Goal: Task Accomplishment & Management: Manage account settings

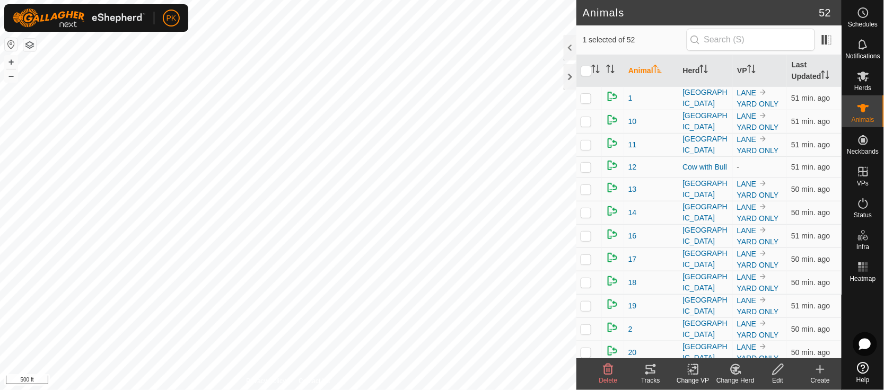
scroll to position [975, 0]
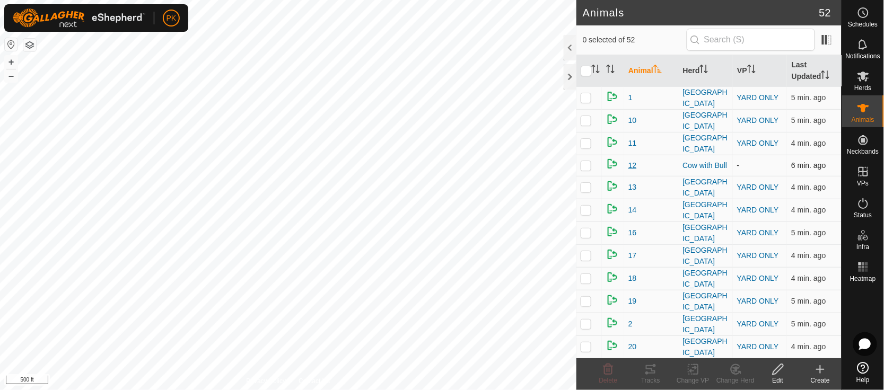
click at [632, 161] on span "12" at bounding box center [632, 165] width 8 height 11
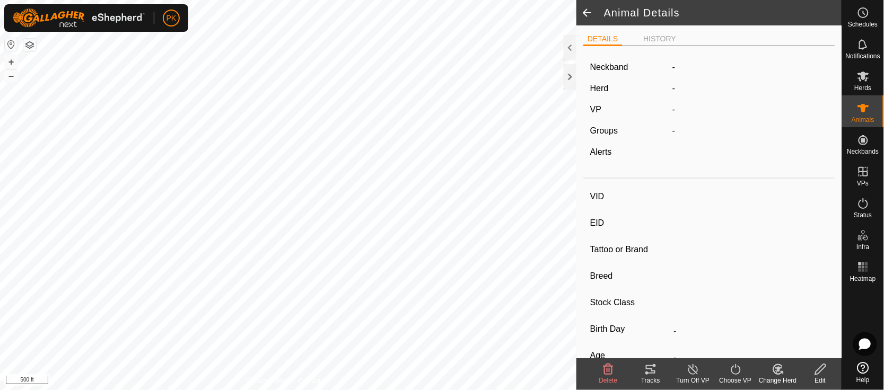
type input "12"
type input "-"
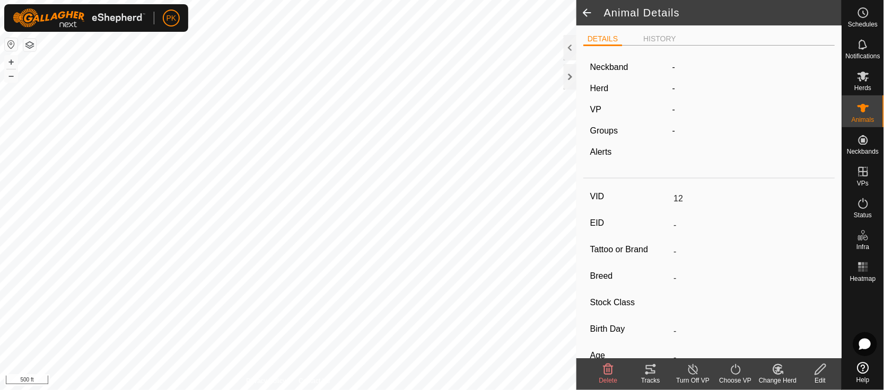
type input "0 kg"
type input "-"
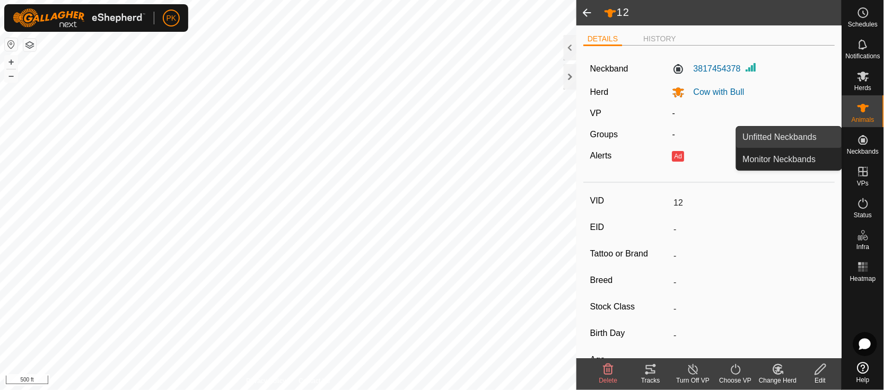
click at [771, 134] on link "Unfitted Neckbands" at bounding box center [788, 137] width 105 height 21
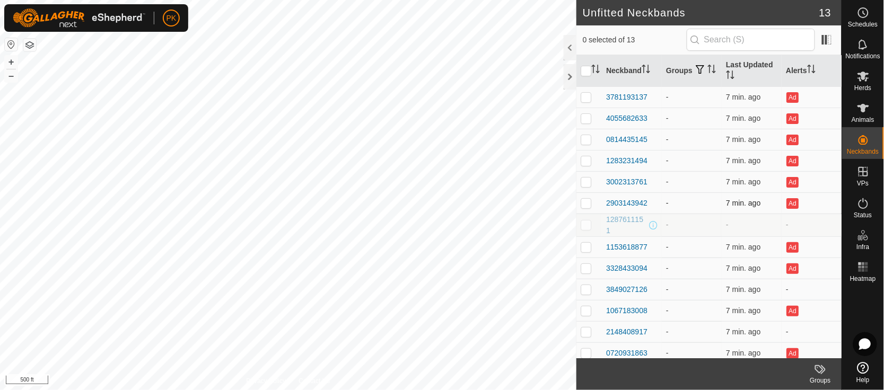
scroll to position [6, 0]
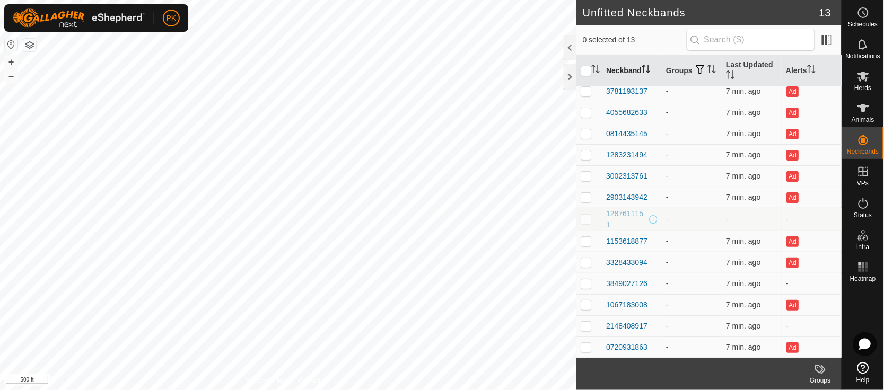
click at [646, 69] on icon "Activate to sort" at bounding box center [645, 69] width 8 height 8
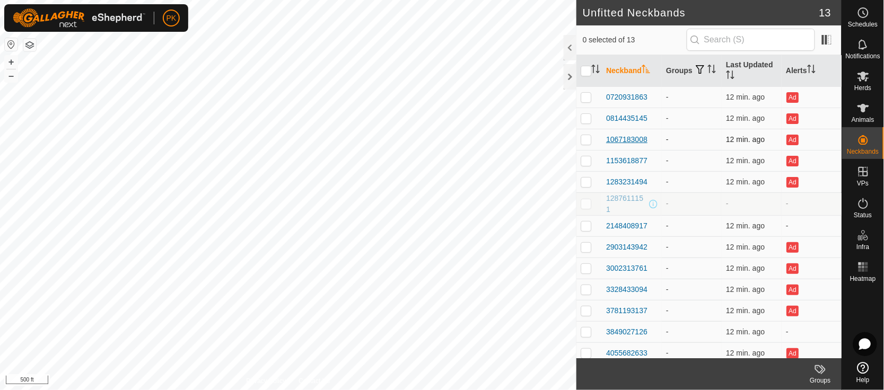
click at [637, 137] on div "1067183008" at bounding box center [626, 139] width 41 height 11
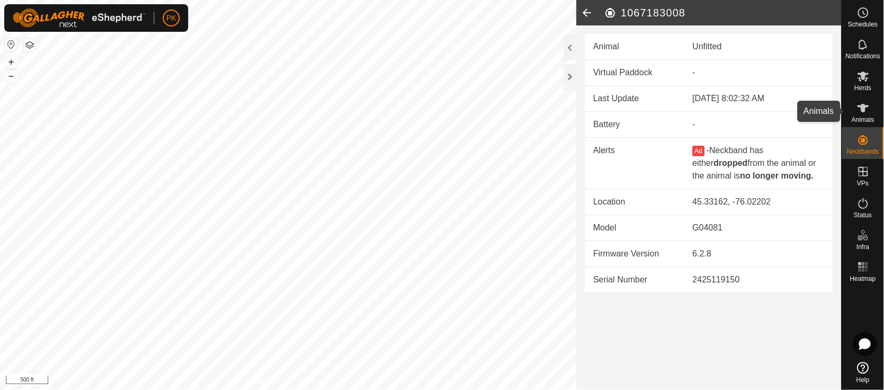
click at [864, 114] on es-animals-svg-icon at bounding box center [862, 108] width 19 height 17
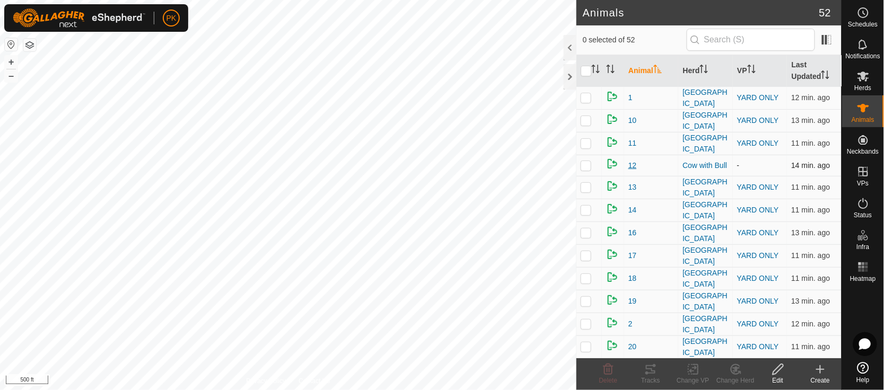
click at [633, 160] on span "12" at bounding box center [632, 165] width 8 height 11
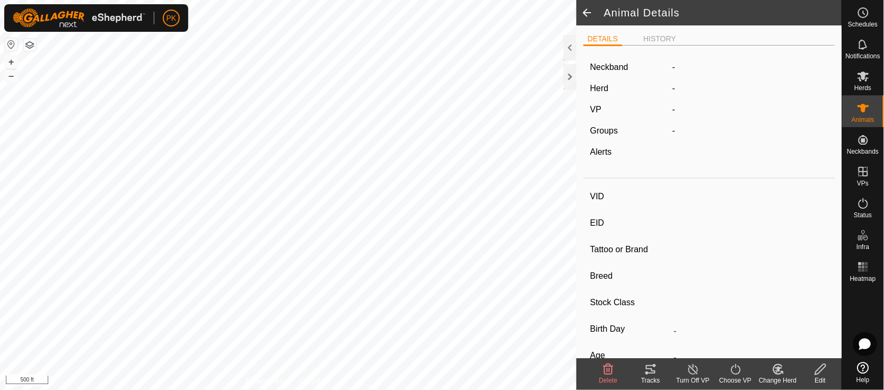
type input "12"
type input "-"
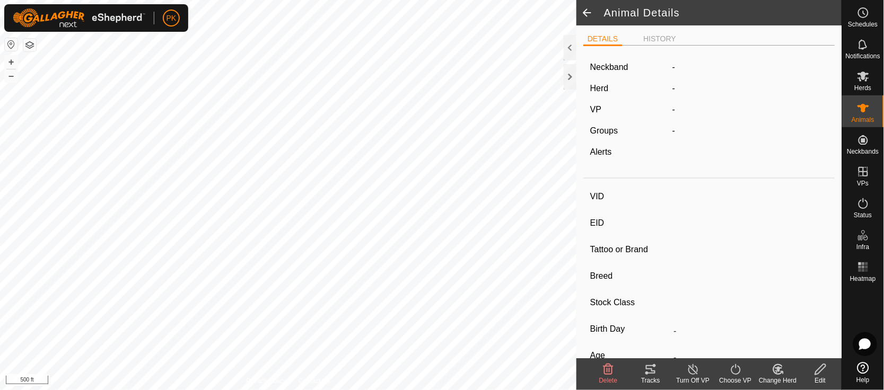
type input "0 kg"
type input "-"
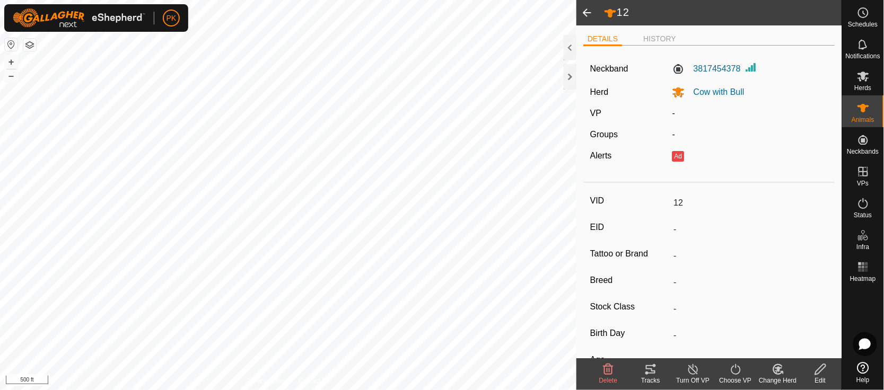
click at [650, 365] on icon at bounding box center [650, 369] width 13 height 13
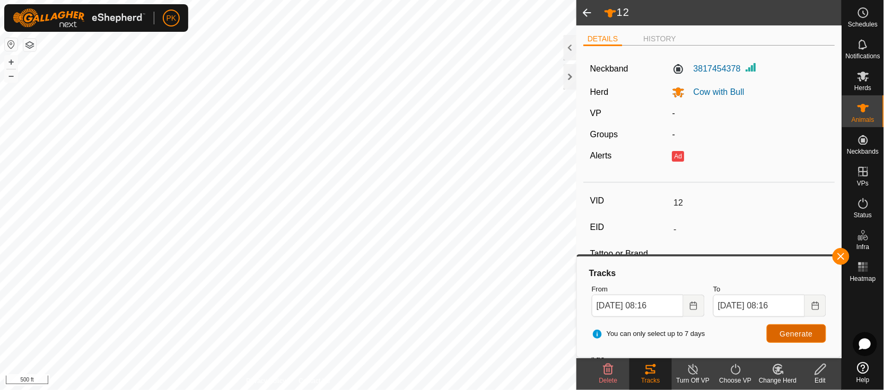
click at [802, 330] on span "Generate" at bounding box center [796, 334] width 33 height 8
click at [791, 332] on span "Generate" at bounding box center [796, 334] width 33 height 8
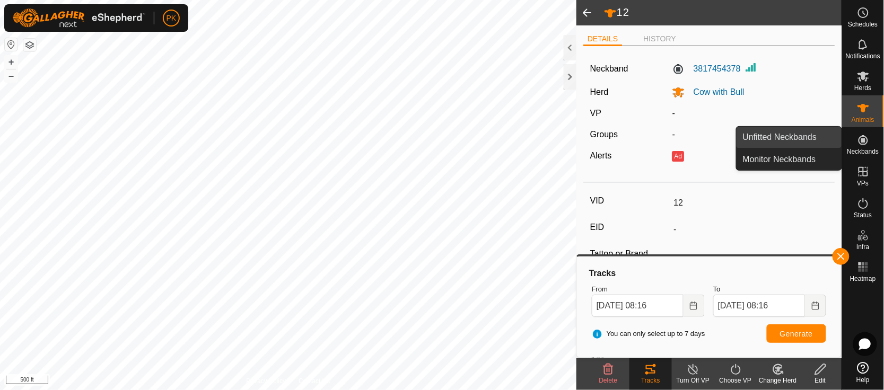
click at [795, 132] on link "Unfitted Neckbands" at bounding box center [788, 137] width 105 height 21
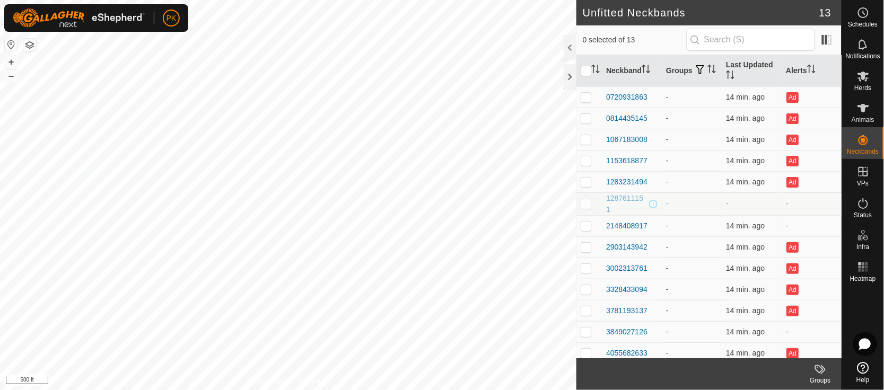
scroll to position [6, 0]
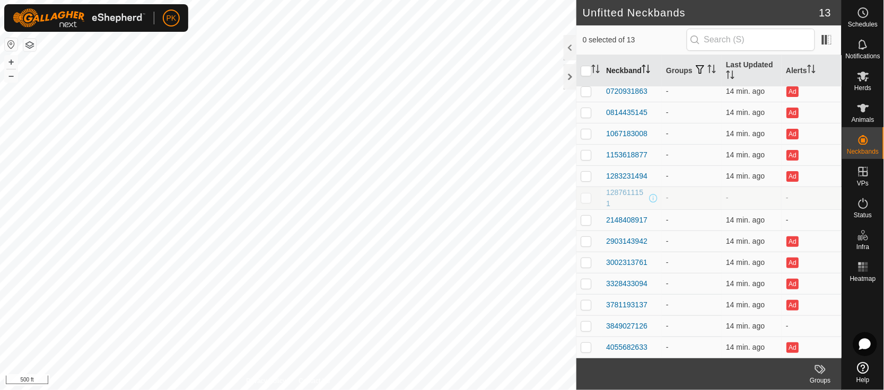
click at [650, 76] on th "Neckband" at bounding box center [632, 71] width 60 height 32
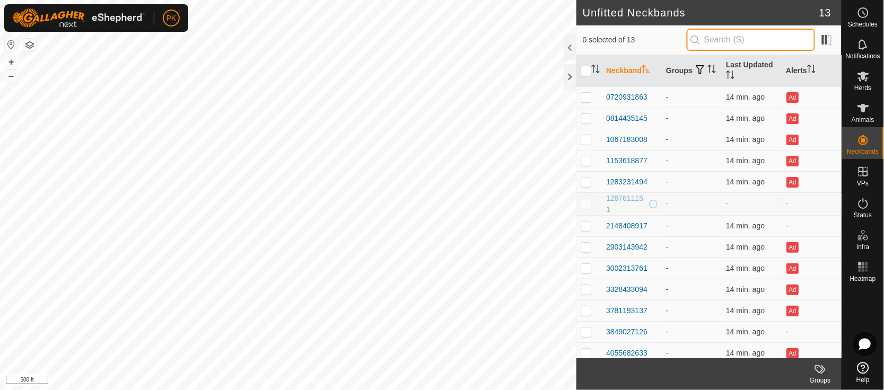
click at [740, 43] on input "text" at bounding box center [750, 40] width 128 height 22
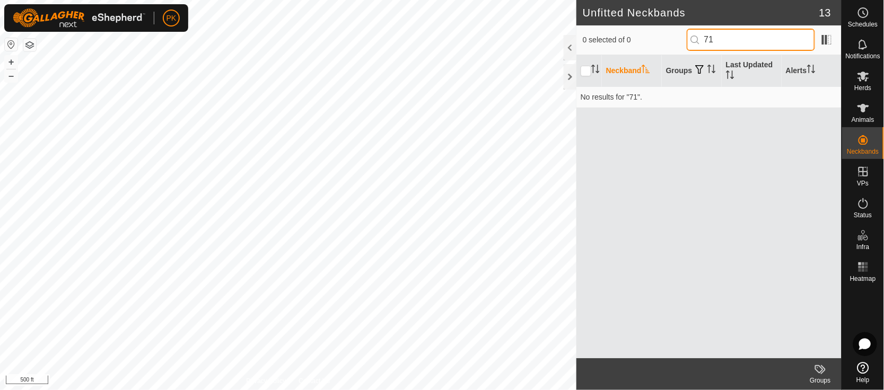
type input "7"
type input "3849027126"
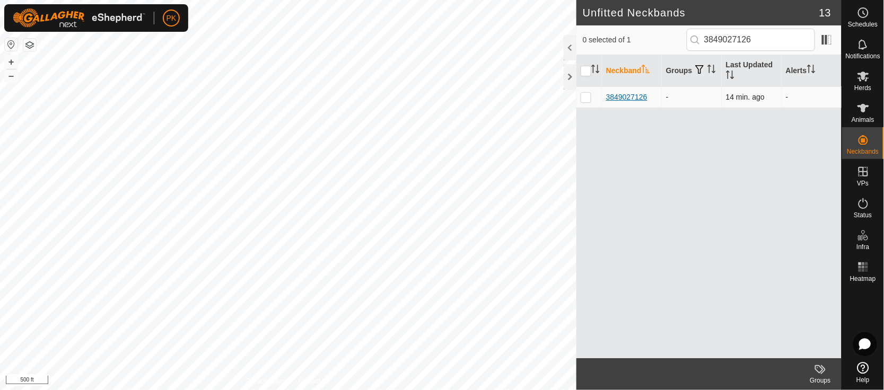
click at [625, 92] on div "3849027126" at bounding box center [626, 97] width 41 height 11
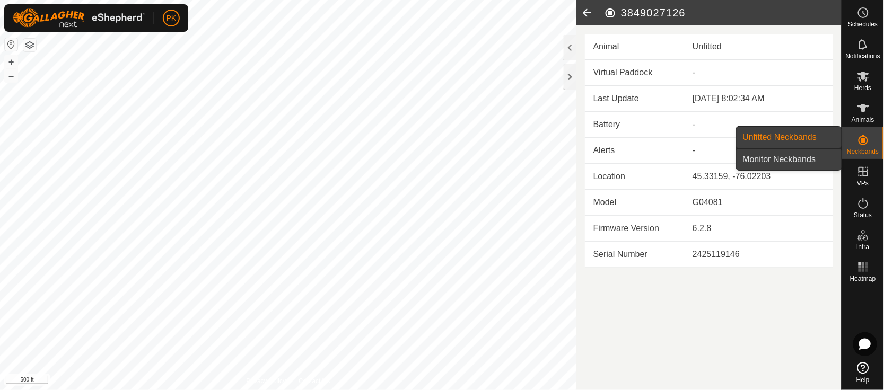
click at [777, 158] on link "Monitor Neckbands" at bounding box center [788, 159] width 105 height 21
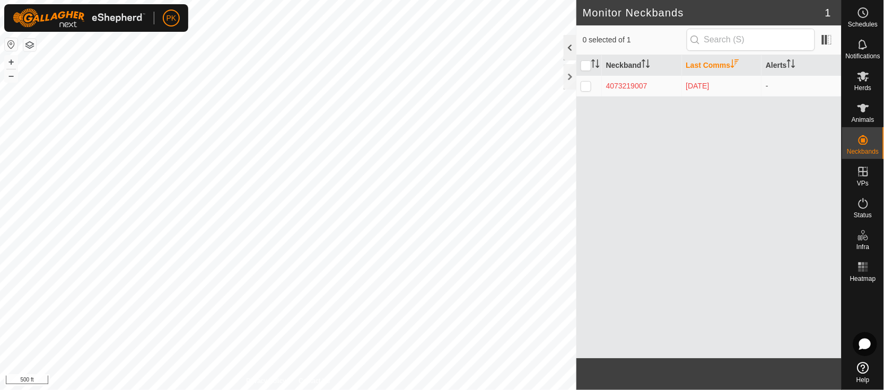
click at [566, 42] on div at bounding box center [569, 47] width 13 height 25
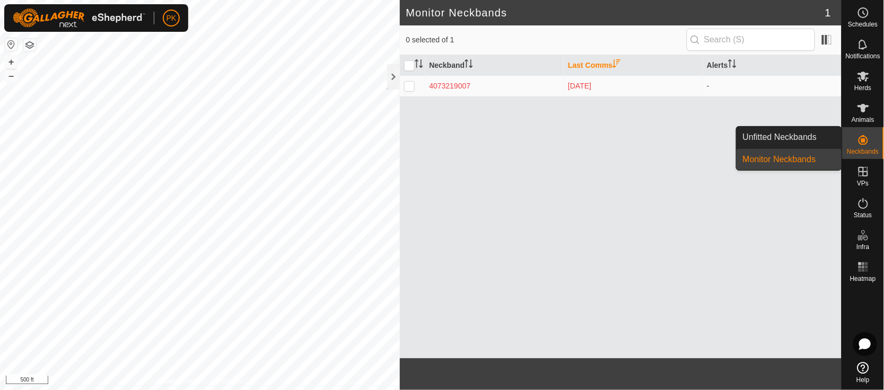
click at [753, 157] on link "Monitor Neckbands" at bounding box center [788, 159] width 105 height 21
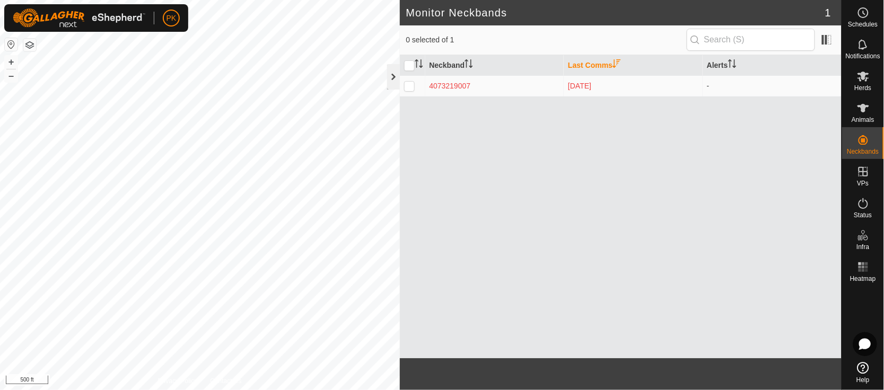
click at [391, 77] on div at bounding box center [393, 76] width 13 height 25
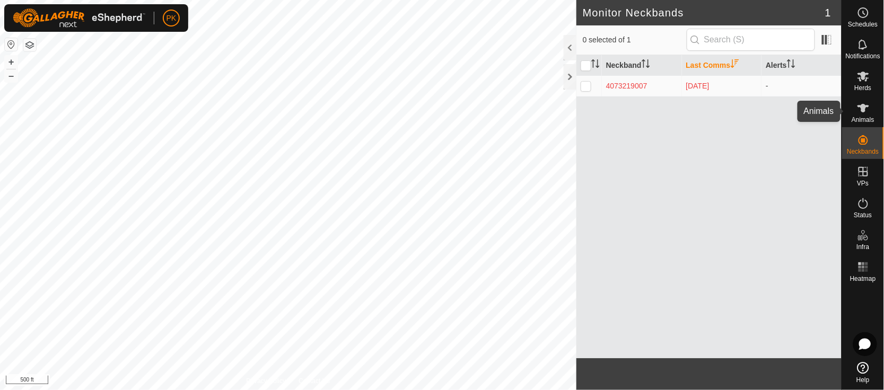
click at [862, 107] on icon at bounding box center [863, 108] width 12 height 8
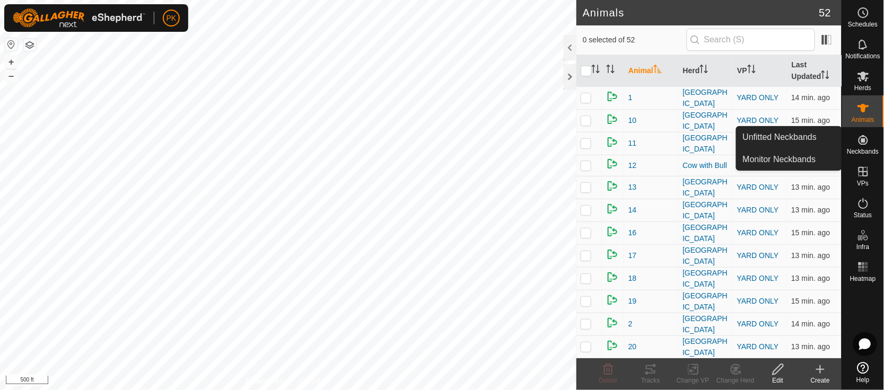
click at [863, 143] on icon at bounding box center [863, 140] width 13 height 13
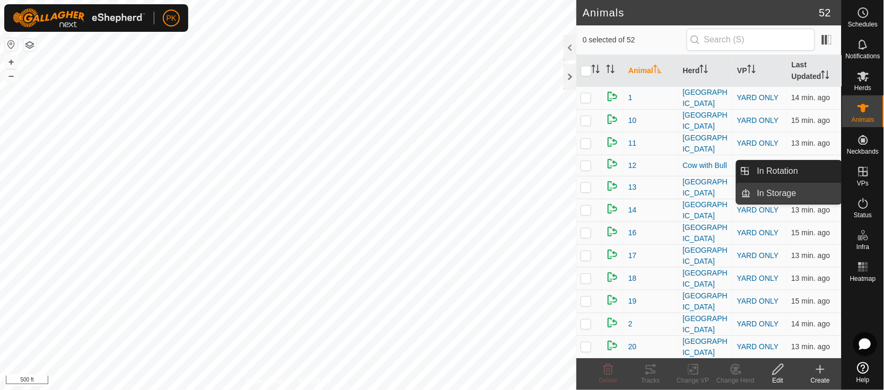
click at [775, 193] on link "In Storage" at bounding box center [796, 193] width 91 height 21
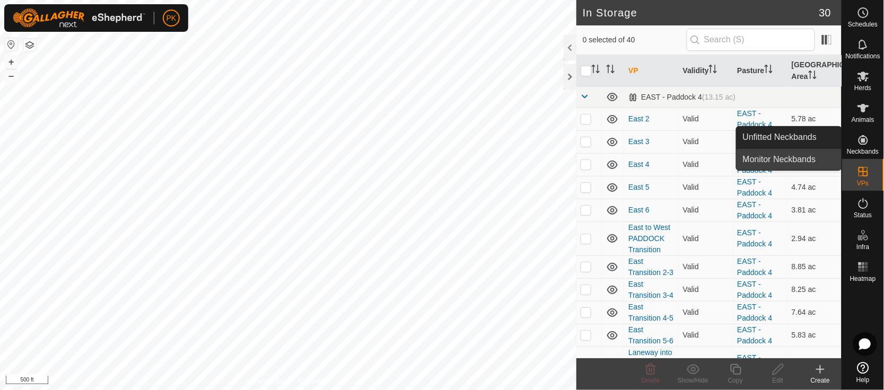
click at [783, 157] on link "Monitor Neckbands" at bounding box center [788, 159] width 105 height 21
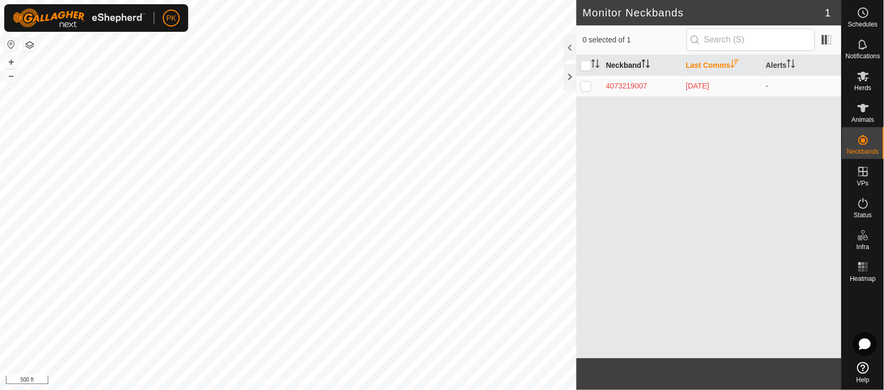
click at [648, 64] on icon "Activate to sort" at bounding box center [647, 63] width 1 height 8
click at [568, 48] on div at bounding box center [569, 47] width 13 height 25
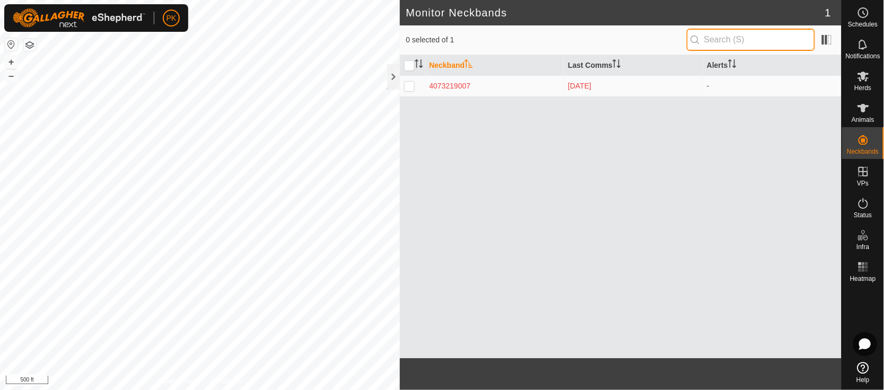
click at [743, 37] on input "text" at bounding box center [750, 40] width 128 height 22
drag, startPoint x: 742, startPoint y: 37, endPoint x: 668, endPoint y: 131, distance: 120.0
click at [668, 131] on div "Neckband Last Comms Alerts 4073219007 15 days ago -" at bounding box center [621, 206] width 442 height 303
click at [408, 66] on input "checkbox" at bounding box center [409, 65] width 11 height 11
checkbox input "true"
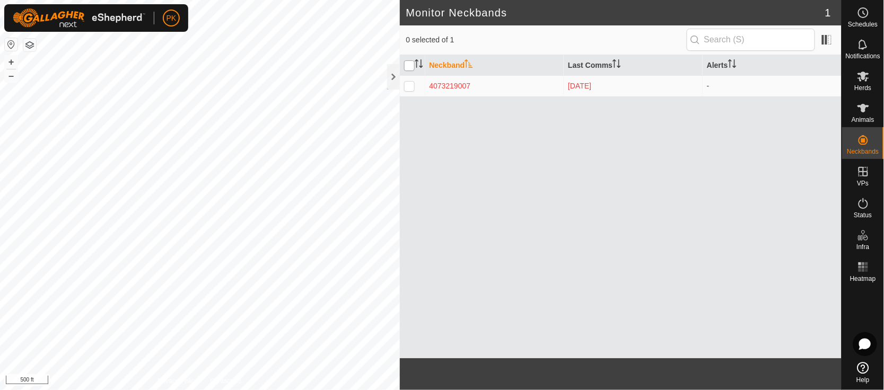
checkbox input "true"
click at [408, 66] on input "checkbox" at bounding box center [409, 65] width 11 height 11
checkbox input "false"
click at [408, 83] on p-checkbox at bounding box center [409, 86] width 11 height 8
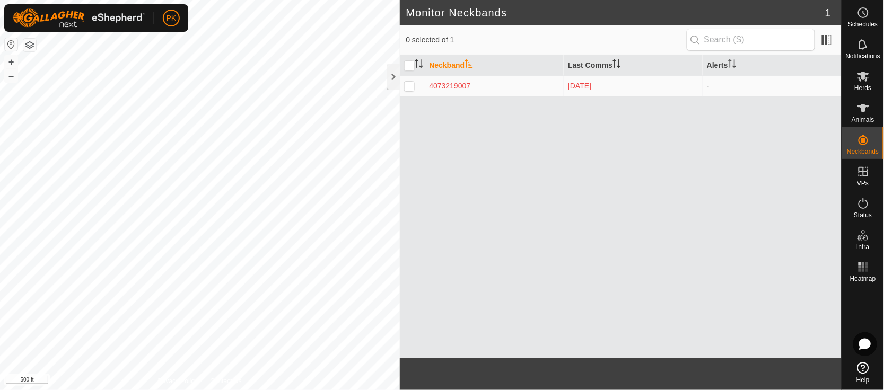
checkbox input "true"
click at [393, 71] on div at bounding box center [393, 76] width 13 height 25
